Goal: Information Seeking & Learning: Understand process/instructions

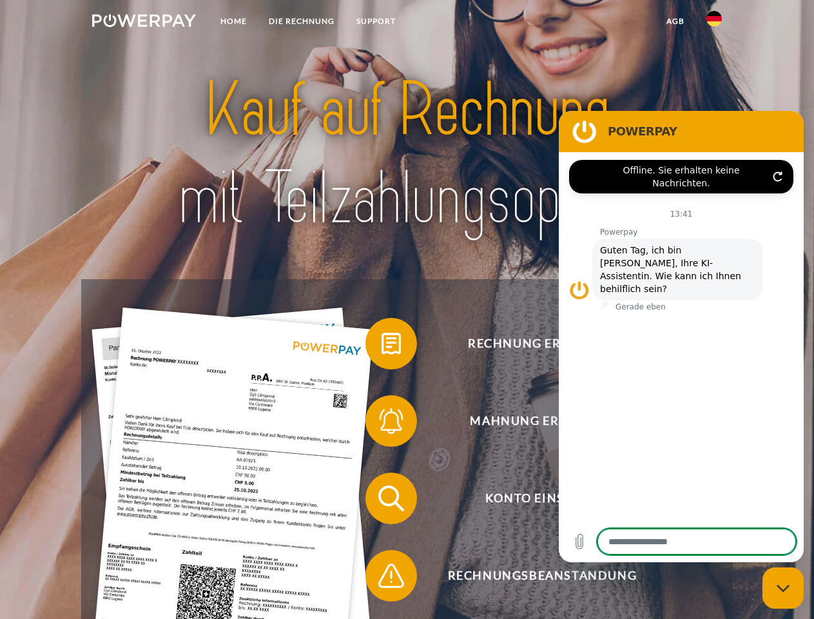
click at [144, 23] on img at bounding box center [144, 20] width 104 height 13
click at [714, 23] on img at bounding box center [713, 18] width 15 height 15
click at [675, 21] on link "agb" at bounding box center [675, 21] width 40 height 23
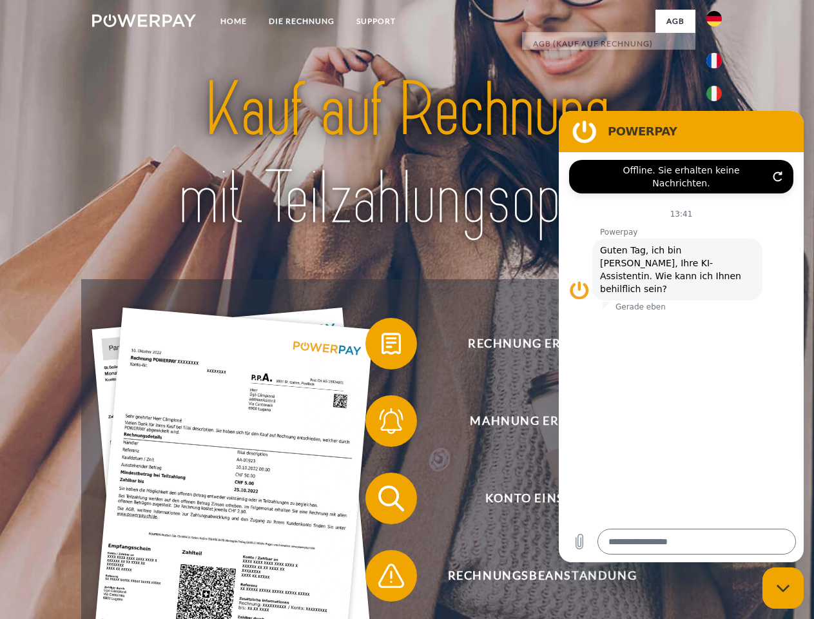
click at [381, 346] on span at bounding box center [372, 343] width 64 height 64
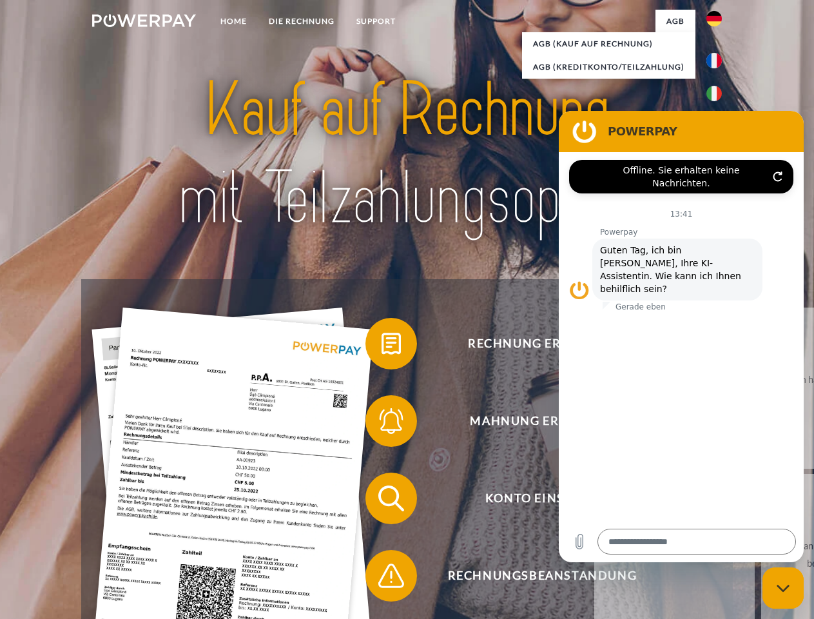
click at [381, 423] on span at bounding box center [372, 421] width 64 height 64
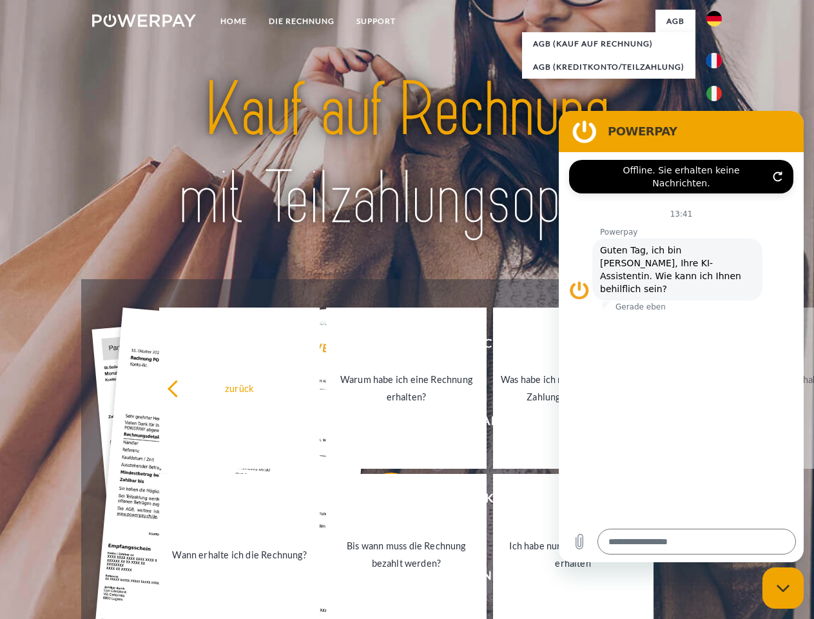
click at [381, 501] on link "Bis wann muss die Rechnung bezahlt werden?" at bounding box center [406, 554] width 160 height 161
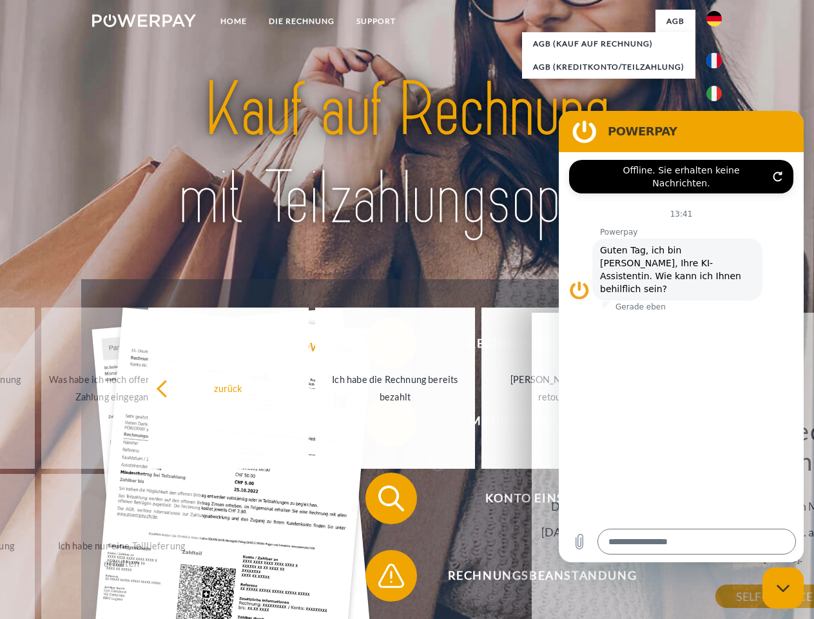
click at [381, 578] on span at bounding box center [372, 575] width 64 height 64
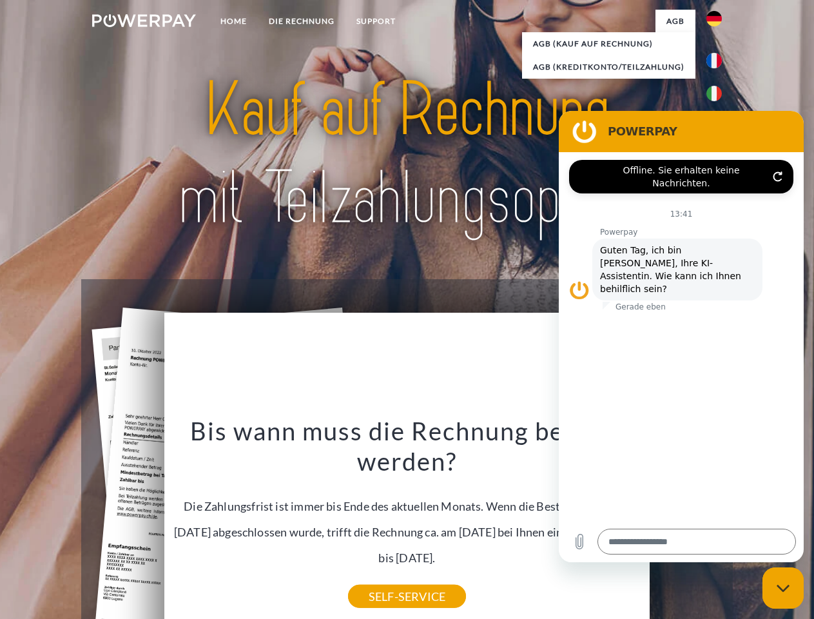
click at [783, 588] on icon "Messaging-Fenster schließen" at bounding box center [783, 588] width 14 height 8
type textarea "*"
